Goal: Task Accomplishment & Management: Manage account settings

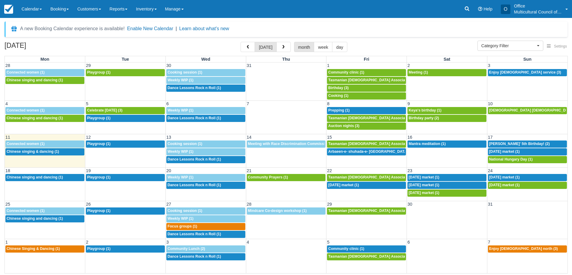
select select
click at [507, 161] on span "National Hungary Day (1)" at bounding box center [510, 159] width 43 height 4
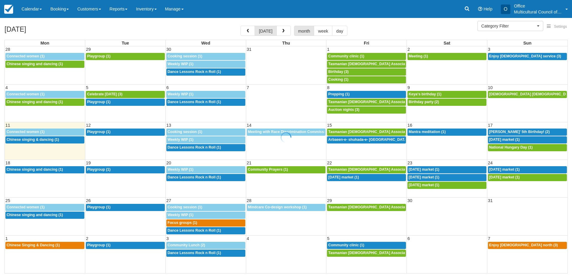
select select
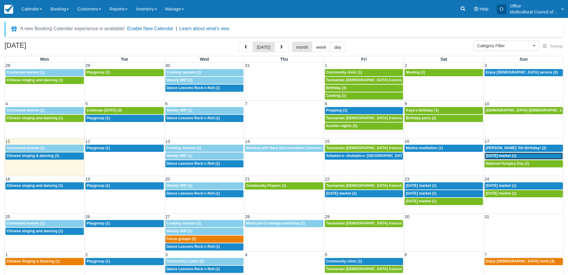
click at [494, 156] on span "[DATE] market (1)" at bounding box center [500, 156] width 31 height 4
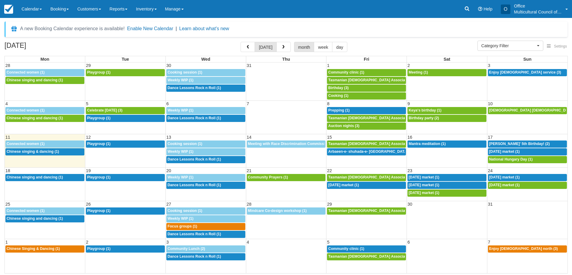
select select
click at [505, 143] on span "[PERSON_NAME]' 5th Birthday! (2)" at bounding box center [519, 144] width 61 height 4
select select
click at [519, 158] on span "National Hungary Day (1)" at bounding box center [510, 159] width 43 height 4
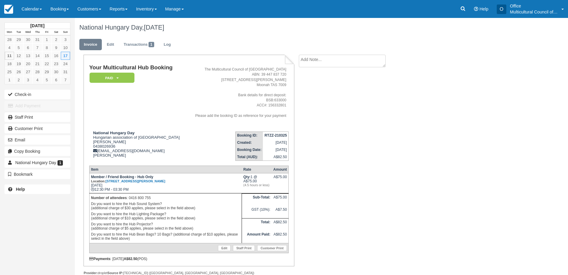
click at [316, 60] on textarea at bounding box center [342, 61] width 87 height 13
click at [315, 97] on button "Create" at bounding box center [312, 95] width 27 height 10
click at [325, 76] on link "Edit" at bounding box center [320, 77] width 10 height 4
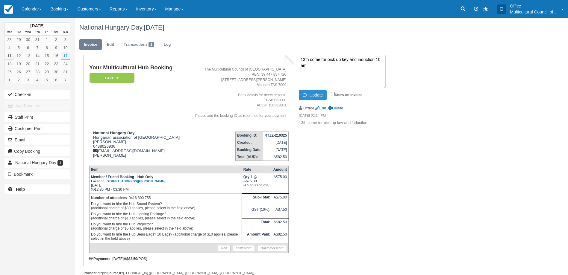
type textarea "13th come for pick up key and induction 10 am"
click at [322, 98] on button "Update" at bounding box center [313, 95] width 28 height 10
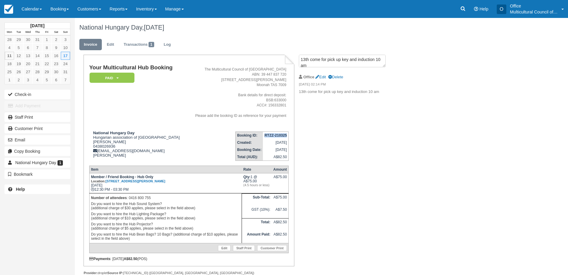
drag, startPoint x: 264, startPoint y: 136, endPoint x: 288, endPoint y: 136, distance: 23.6
click at [288, 136] on td "RTZZ-210325" at bounding box center [275, 135] width 25 height 7
copy strong "RTZZ-210325"
